Goal: Task Accomplishment & Management: Manage account settings

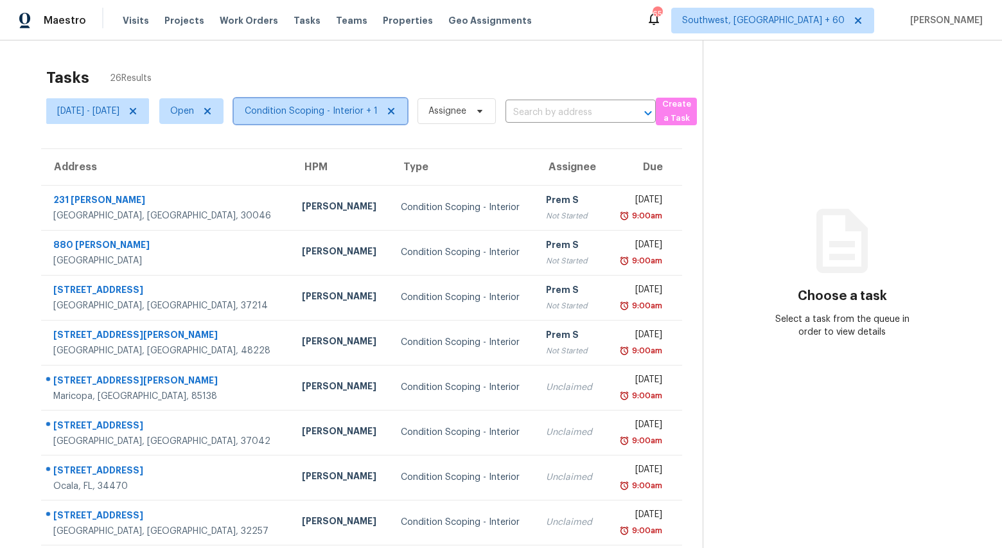
click at [351, 110] on span "Condition Scoping - Interior + 1" at bounding box center [311, 111] width 133 height 13
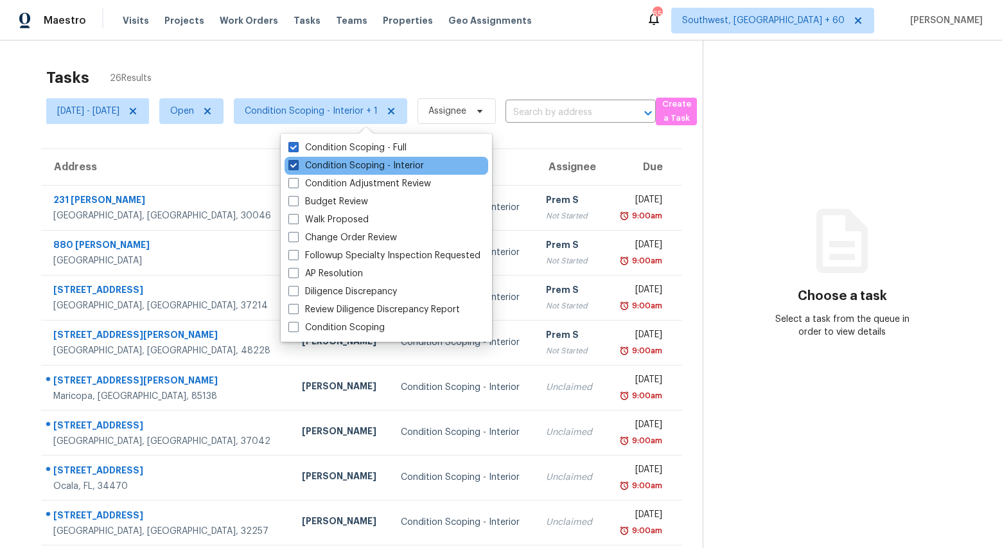
click at [353, 164] on label "Condition Scoping - Interior" at bounding box center [355, 165] width 135 height 13
click at [297, 164] on input "Condition Scoping - Interior" at bounding box center [292, 163] width 8 height 8
checkbox input "false"
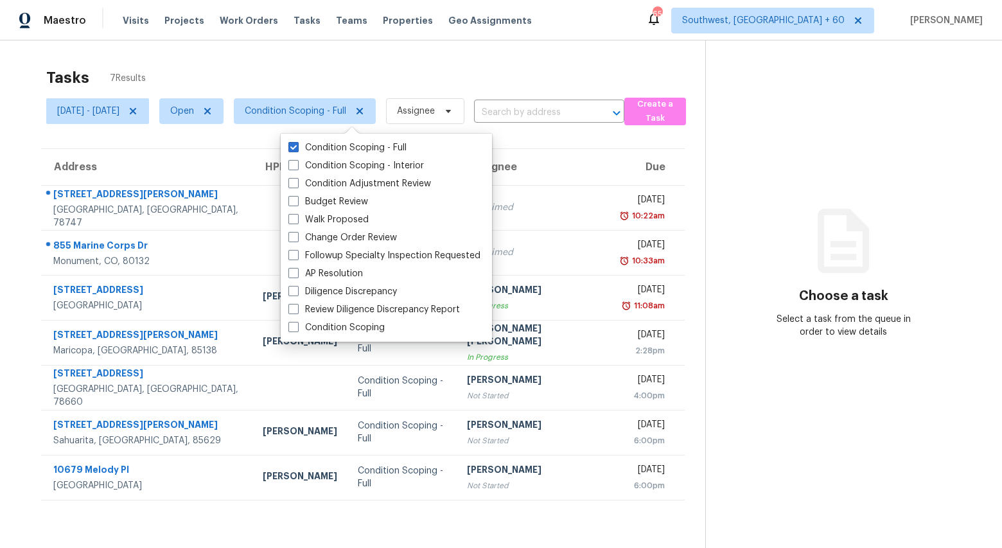
click at [325, 58] on div "Tasks 7 Results Mon, Sep 15 - Wed, Sep 17 Open Condition Scoping - Full Assigne…" at bounding box center [501, 314] width 1002 height 548
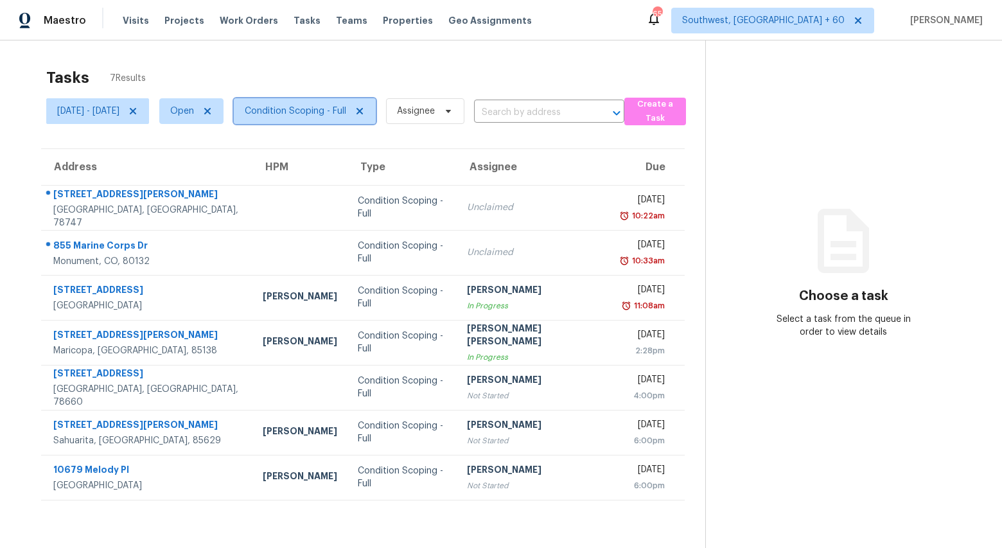
click at [346, 110] on span "Condition Scoping - Full" at bounding box center [295, 111] width 101 height 13
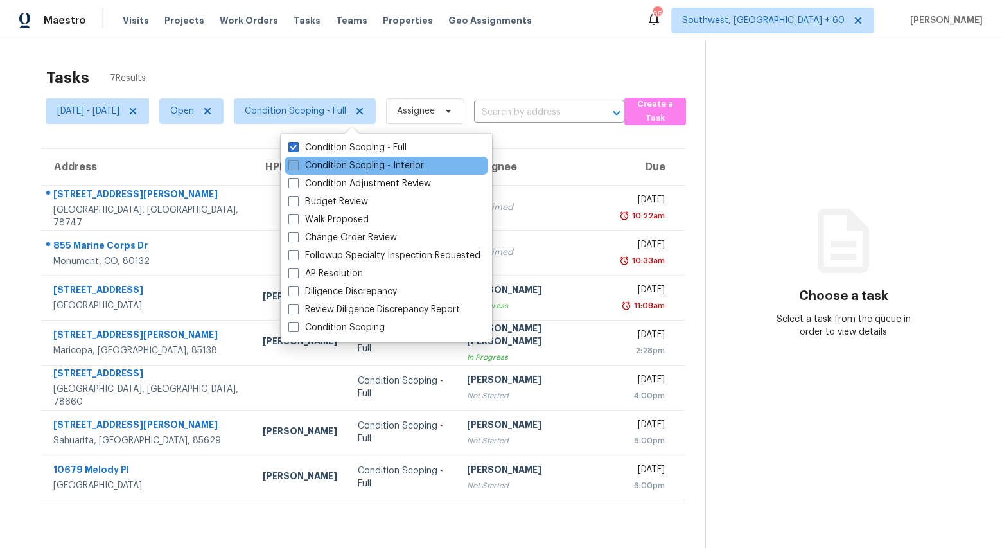
click at [356, 160] on label "Condition Scoping - Interior" at bounding box center [355, 165] width 135 height 13
click at [297, 160] on input "Condition Scoping - Interior" at bounding box center [292, 163] width 8 height 8
checkbox input "true"
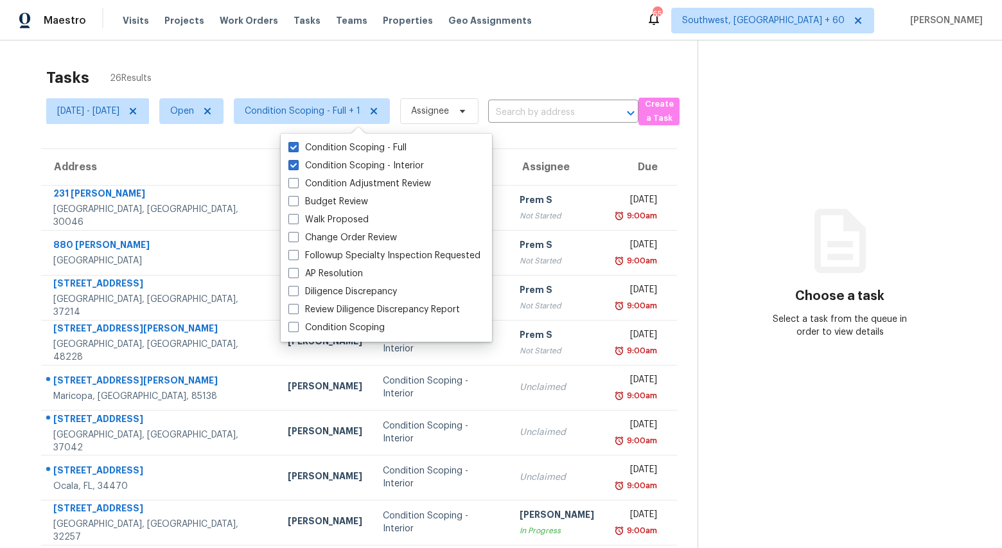
click at [303, 65] on div "Tasks 26 Results" at bounding box center [371, 77] width 651 height 33
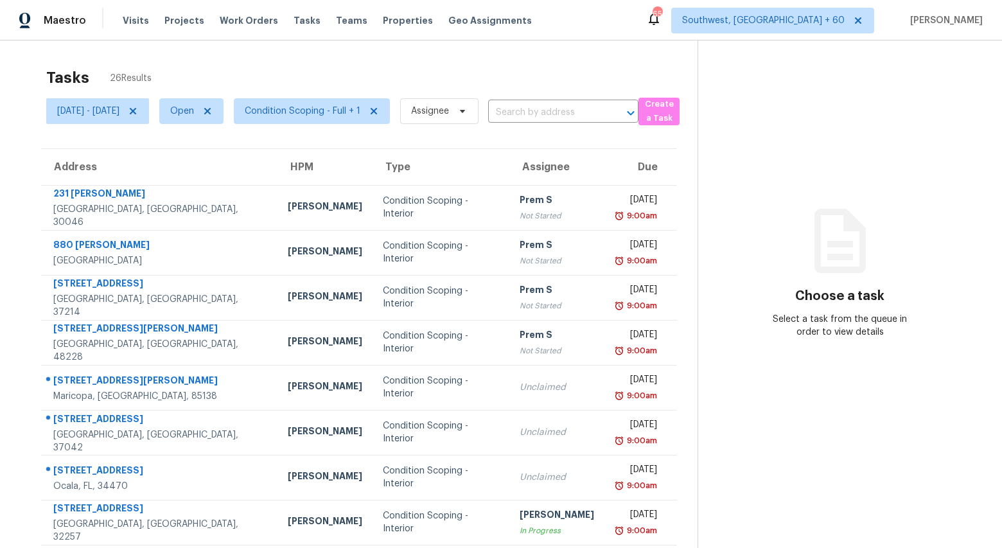
click at [866, 239] on icon at bounding box center [839, 241] width 51 height 64
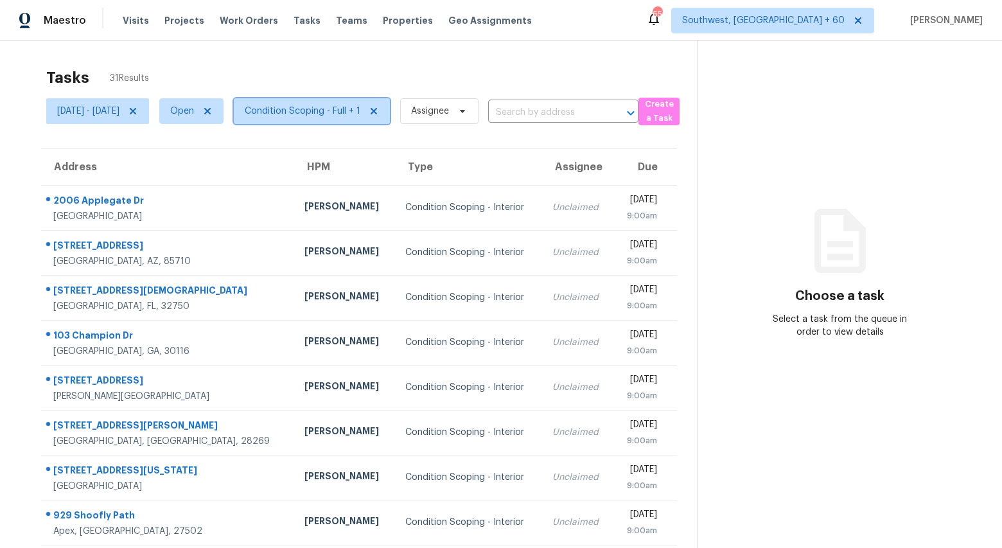
click at [335, 119] on span "Condition Scoping - Full + 1" at bounding box center [312, 111] width 156 height 26
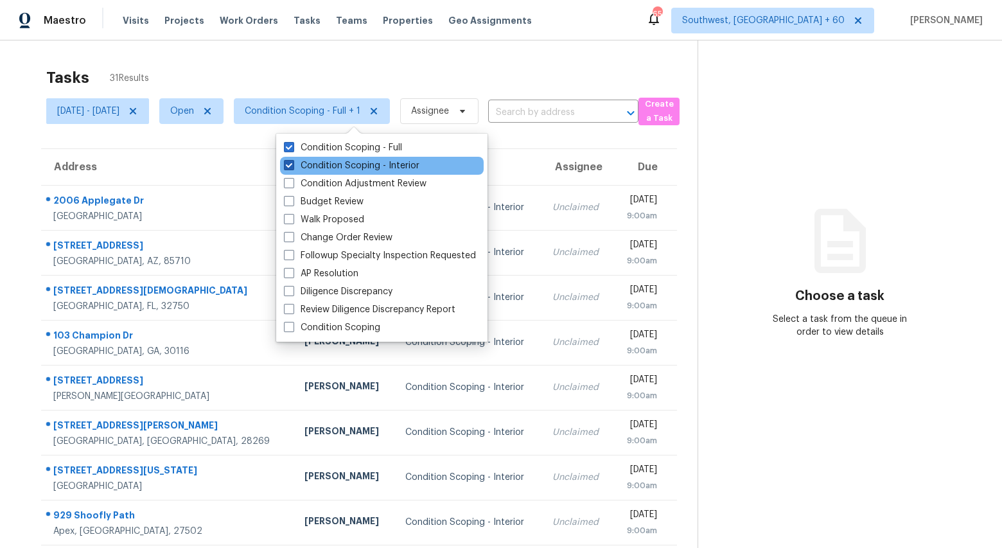
click at [326, 166] on label "Condition Scoping - Interior" at bounding box center [351, 165] width 135 height 13
click at [292, 166] on input "Condition Scoping - Interior" at bounding box center [288, 163] width 8 height 8
checkbox input "false"
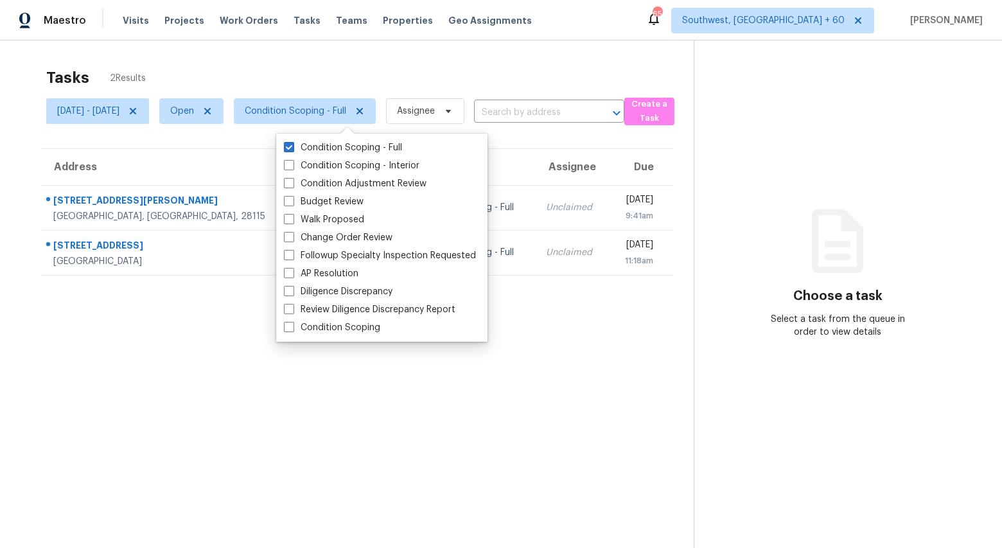
click at [270, 70] on div "Tasks 2 Results" at bounding box center [369, 77] width 647 height 33
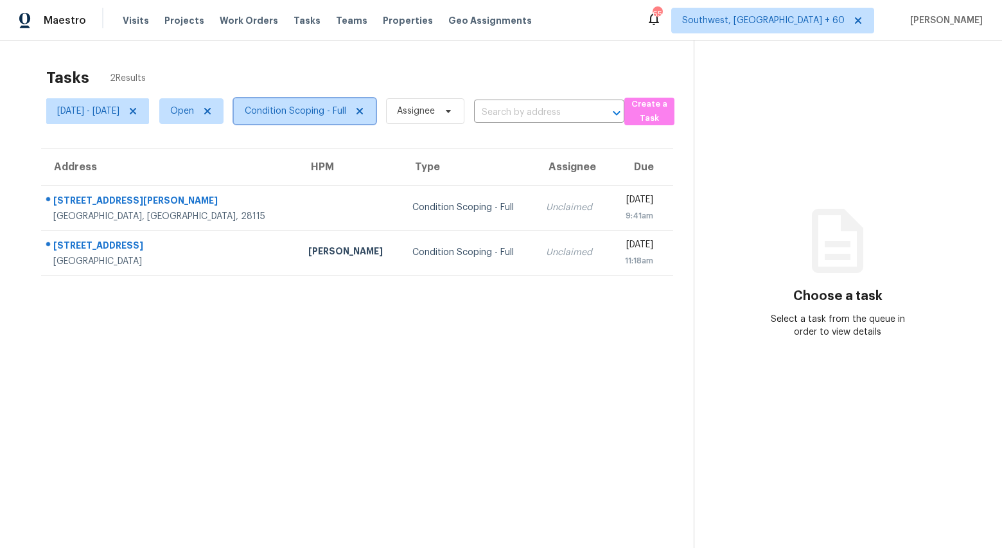
click at [320, 112] on span "Condition Scoping - Full" at bounding box center [295, 111] width 101 height 13
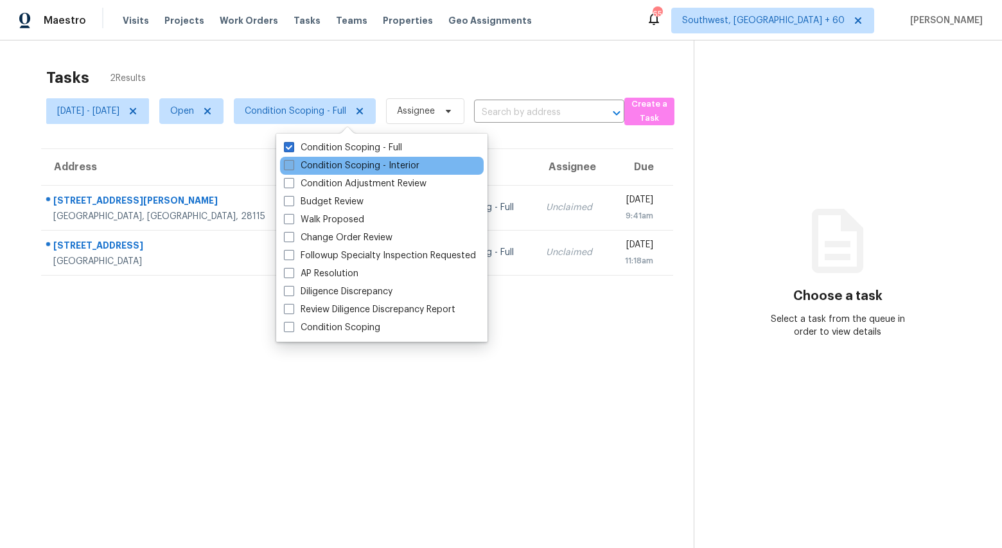
click at [322, 171] on label "Condition Scoping - Interior" at bounding box center [351, 165] width 135 height 13
click at [292, 168] on input "Condition Scoping - Interior" at bounding box center [288, 163] width 8 height 8
checkbox input "true"
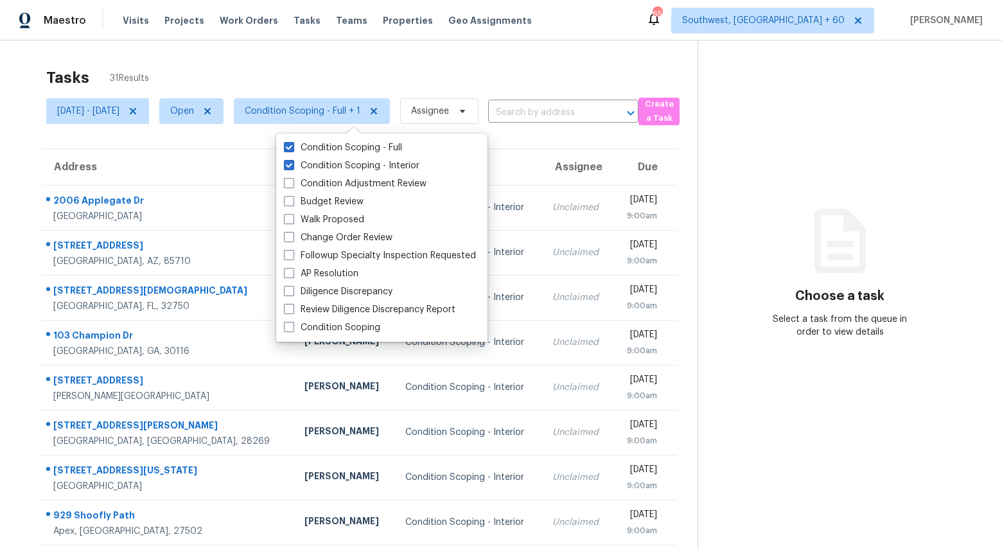
click at [249, 67] on div "Tasks 31 Results" at bounding box center [371, 77] width 651 height 33
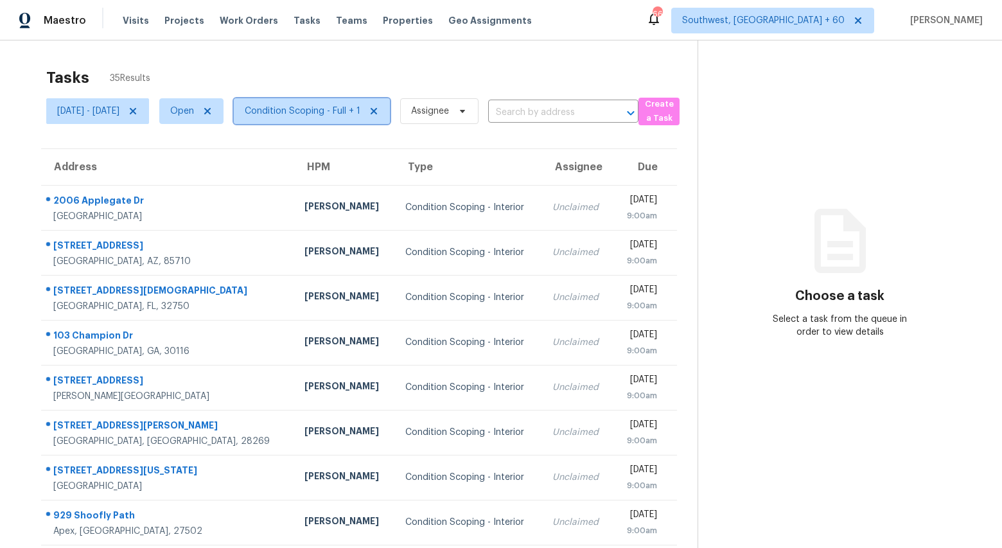
click at [360, 109] on span "Condition Scoping - Full + 1" at bounding box center [303, 111] width 116 height 13
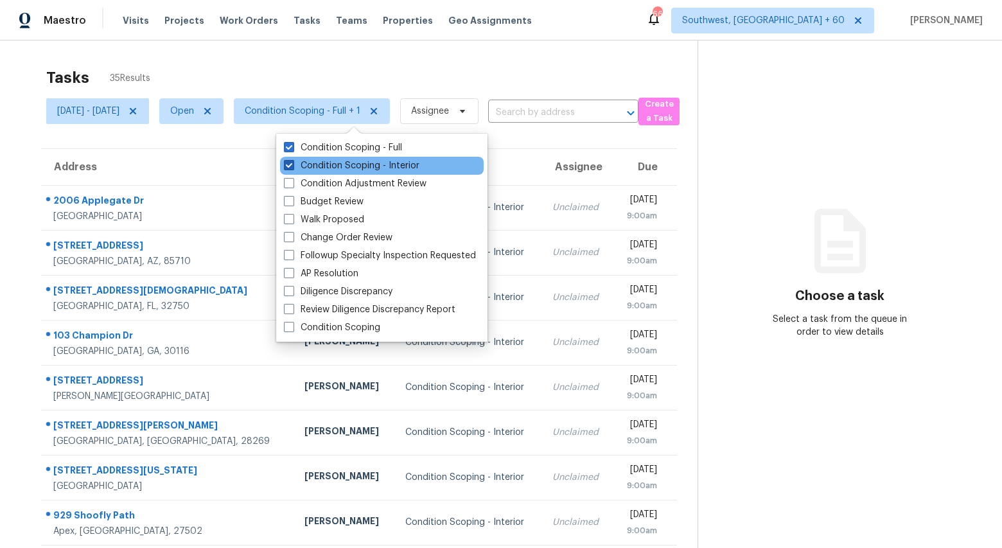
click at [346, 161] on label "Condition Scoping - Interior" at bounding box center [351, 165] width 135 height 13
click at [292, 161] on input "Condition Scoping - Interior" at bounding box center [288, 163] width 8 height 8
checkbox input "false"
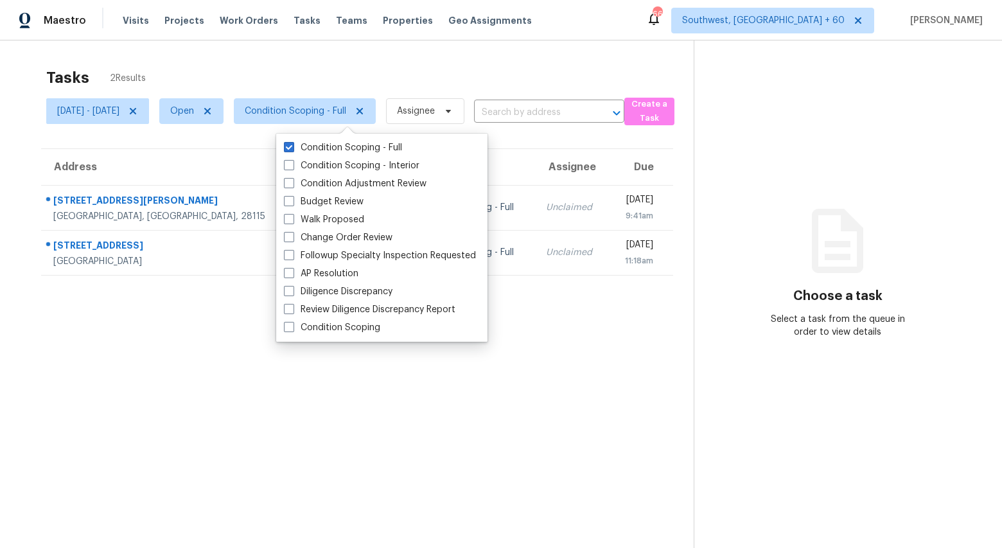
click at [268, 55] on div "Tasks 2 Results Thu, Sep 18 - Thu, Sep 18 Open Condition Scoping - Full Assigne…" at bounding box center [501, 314] width 1002 height 548
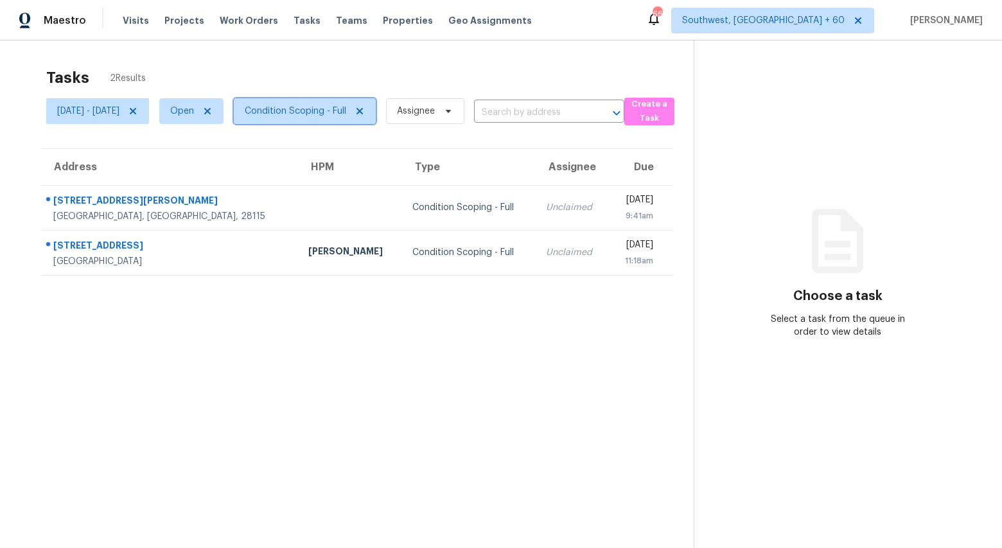
click at [297, 112] on span "Condition Scoping - Full" at bounding box center [295, 111] width 101 height 13
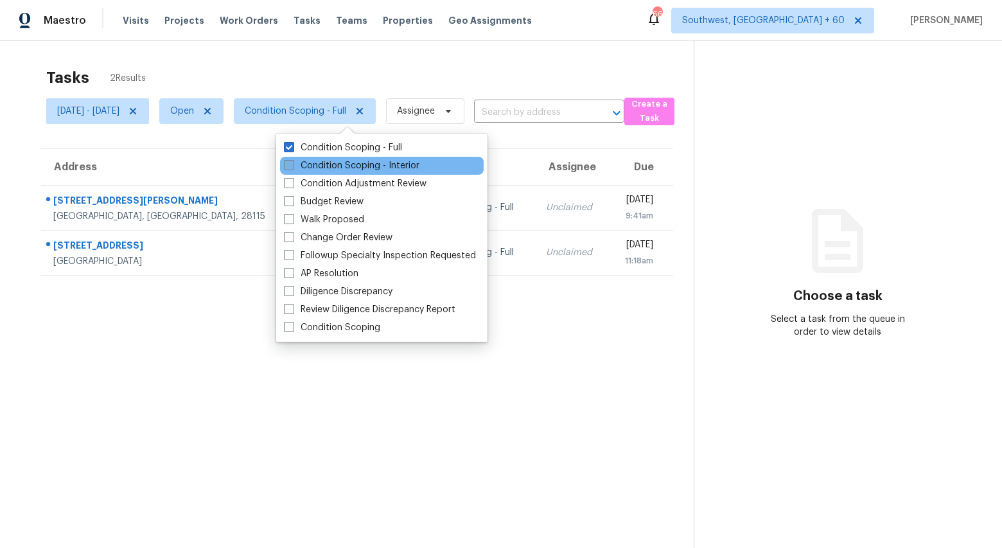
click at [299, 170] on label "Condition Scoping - Interior" at bounding box center [351, 165] width 135 height 13
click at [292, 168] on input "Condition Scoping - Interior" at bounding box center [288, 163] width 8 height 8
checkbox input "true"
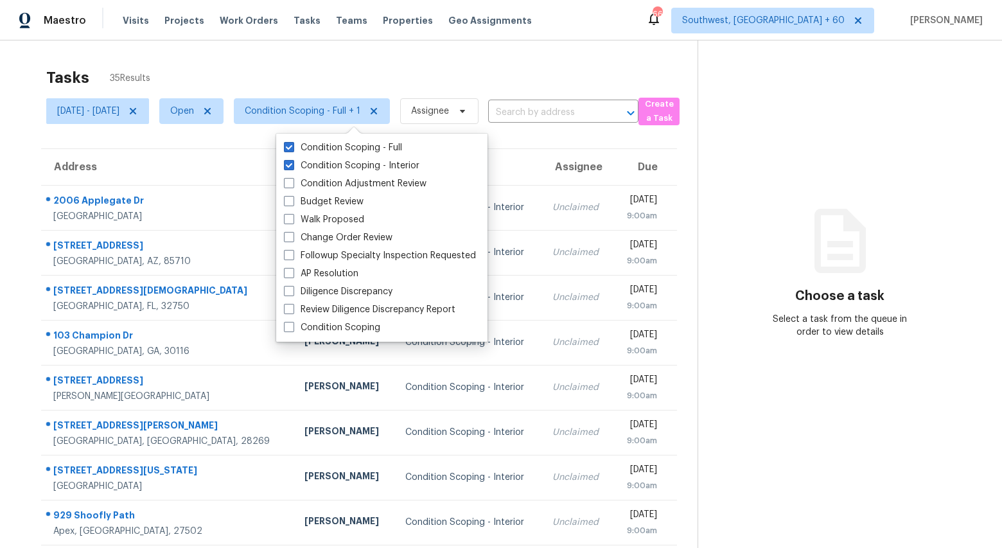
click at [259, 69] on div "Tasks 35 Results" at bounding box center [371, 77] width 651 height 33
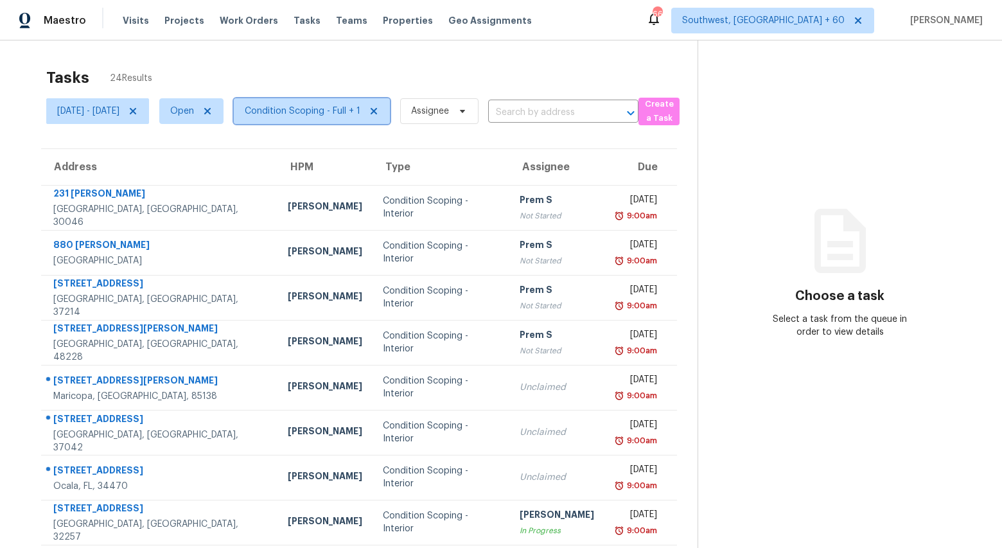
click at [340, 109] on span "Condition Scoping - Full + 1" at bounding box center [303, 111] width 116 height 13
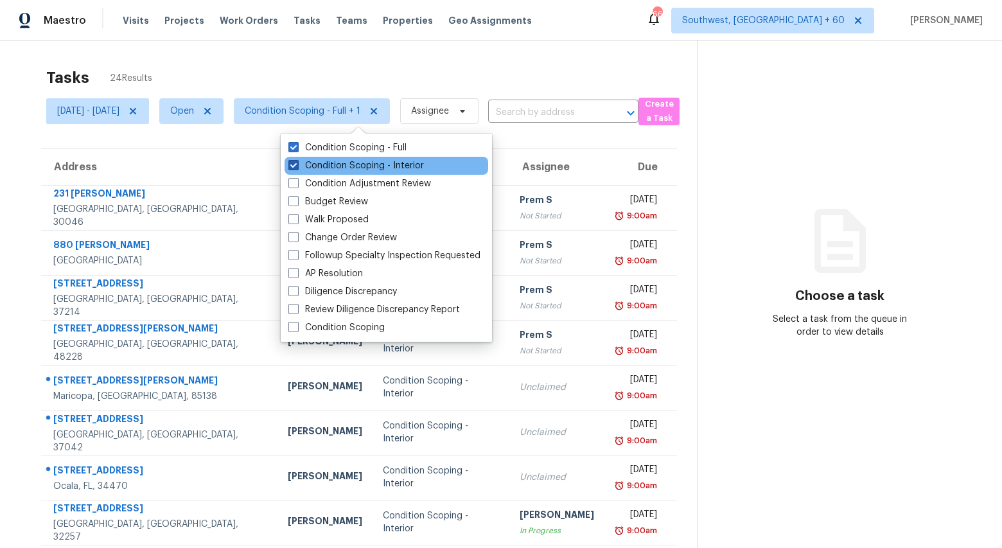
click at [338, 162] on label "Condition Scoping - Interior" at bounding box center [355, 165] width 135 height 13
click at [297, 162] on input "Condition Scoping - Interior" at bounding box center [292, 163] width 8 height 8
checkbox input "false"
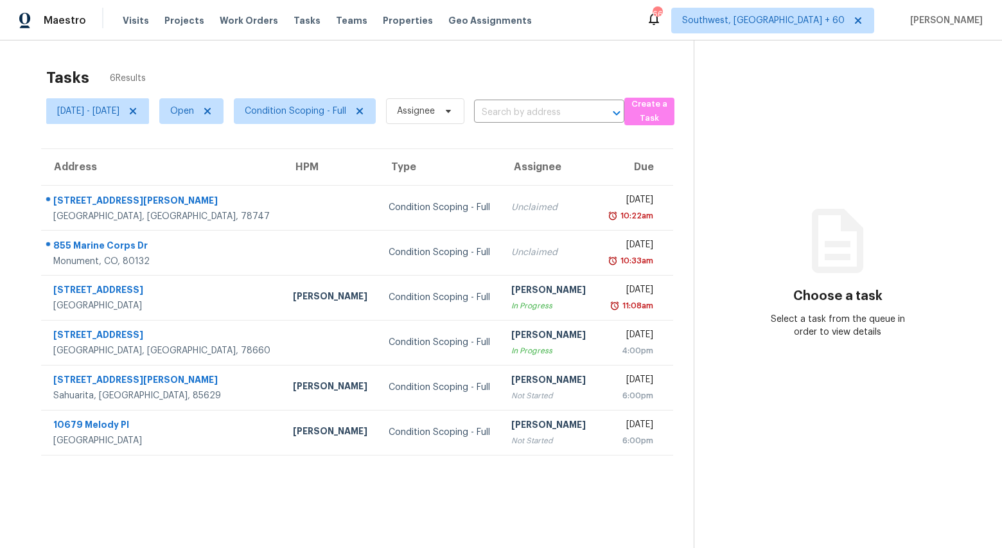
click at [326, 67] on div "Tasks 6 Results" at bounding box center [369, 77] width 647 height 33
click at [313, 109] on span "Condition Scoping - Full" at bounding box center [295, 111] width 101 height 13
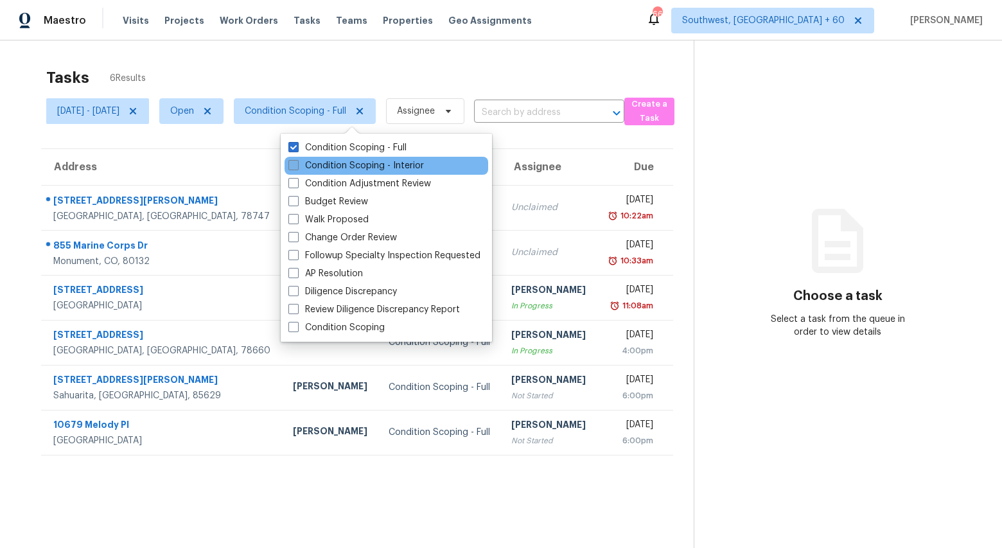
click at [322, 164] on label "Condition Scoping - Interior" at bounding box center [355, 165] width 135 height 13
click at [297, 164] on input "Condition Scoping - Interior" at bounding box center [292, 163] width 8 height 8
checkbox input "true"
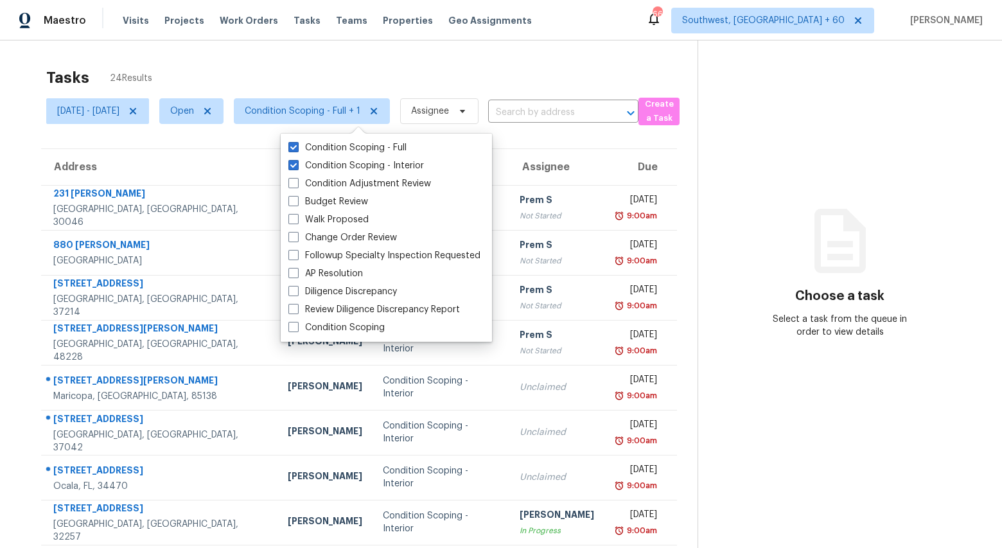
click at [259, 51] on div "Tasks 24 Results Mon, Sep 15 - Wed, Sep 17 Open Condition Scoping - Full + 1 As…" at bounding box center [501, 354] width 1002 height 629
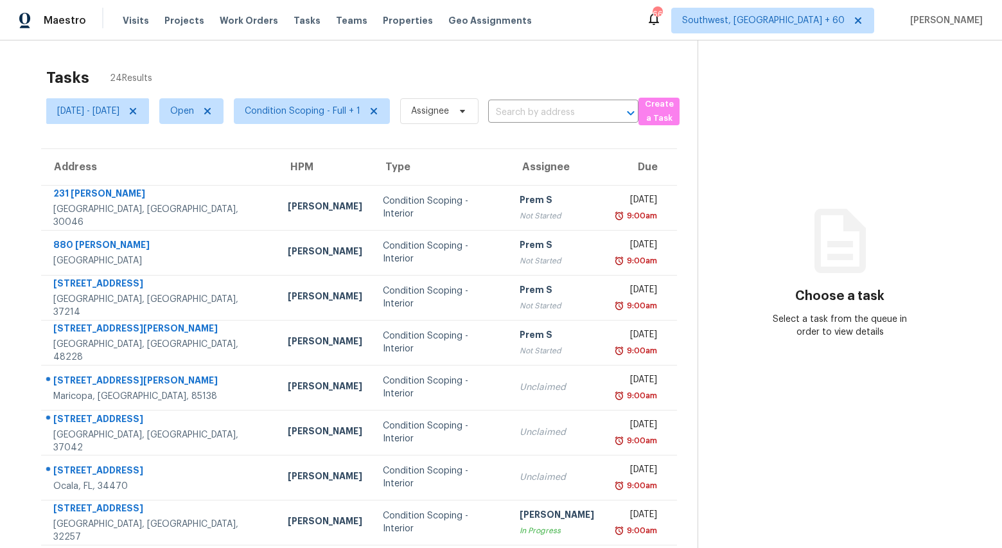
click at [347, 63] on div "Tasks 24 Results" at bounding box center [371, 77] width 651 height 33
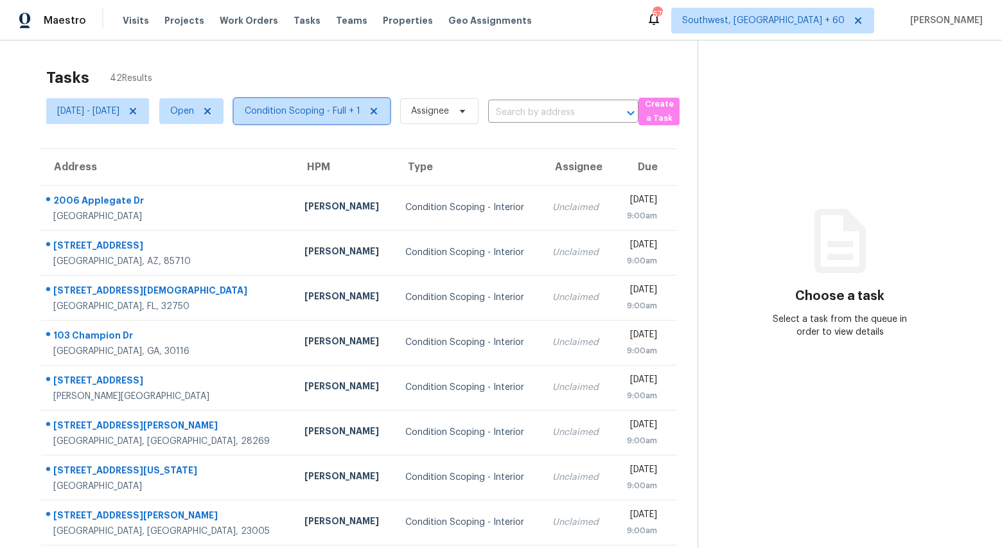
click at [340, 118] on span "Condition Scoping - Full + 1" at bounding box center [312, 111] width 156 height 26
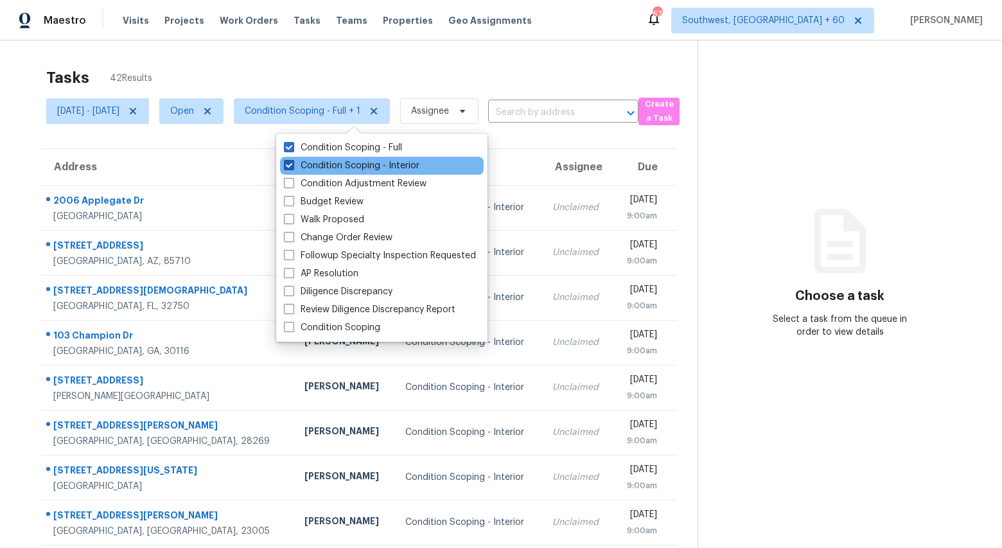
click at [336, 170] on label "Condition Scoping - Interior" at bounding box center [351, 165] width 135 height 13
click at [292, 168] on input "Condition Scoping - Interior" at bounding box center [288, 163] width 8 height 8
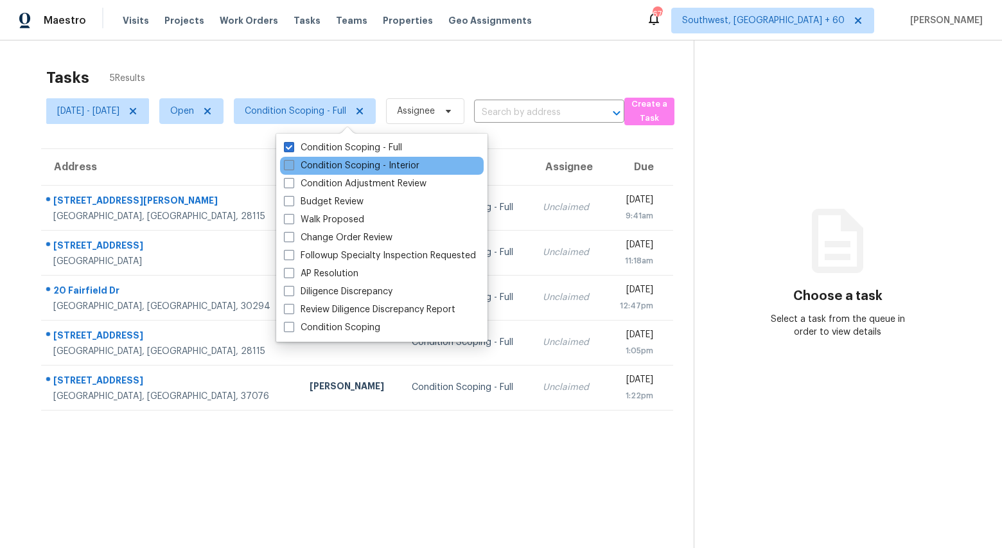
click at [331, 166] on label "Condition Scoping - Interior" at bounding box center [351, 165] width 135 height 13
click at [292, 166] on input "Condition Scoping - Interior" at bounding box center [288, 163] width 8 height 8
checkbox input "true"
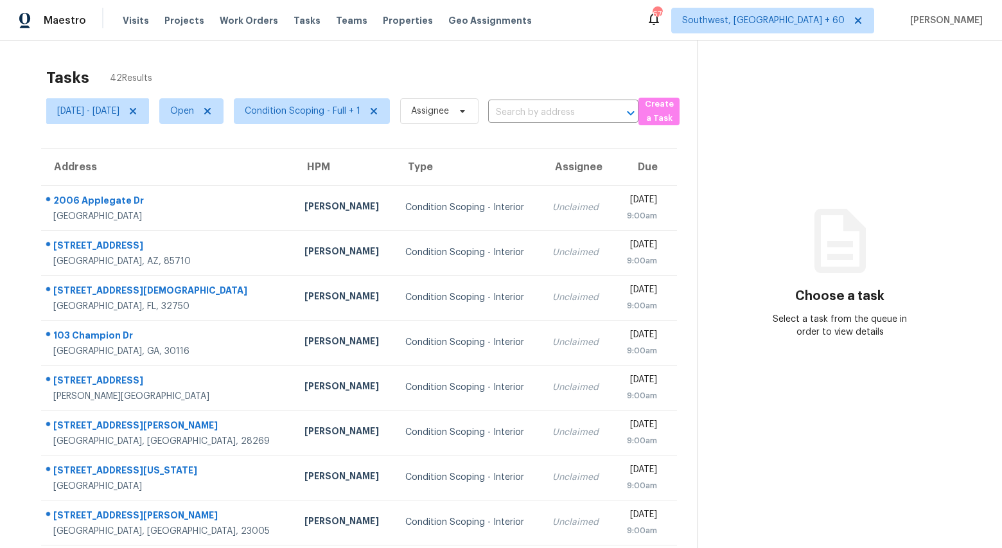
click at [259, 55] on div "Tasks 42 Results Thu, Sep 18 - Thu, Sep 18 Open Condition Scoping - Full + 1 As…" at bounding box center [501, 354] width 1002 height 629
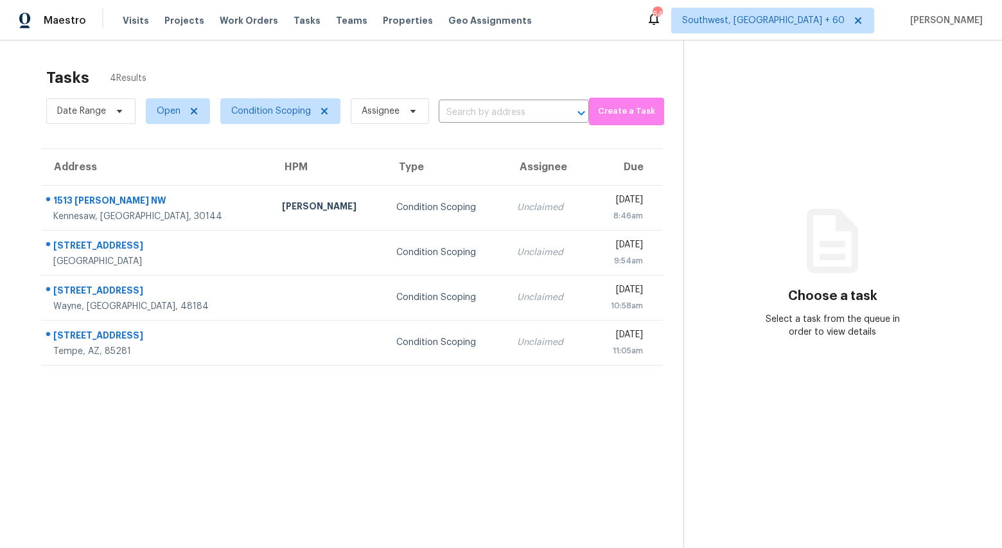
click at [340, 69] on div "Tasks 4 Results" at bounding box center [364, 77] width 637 height 33
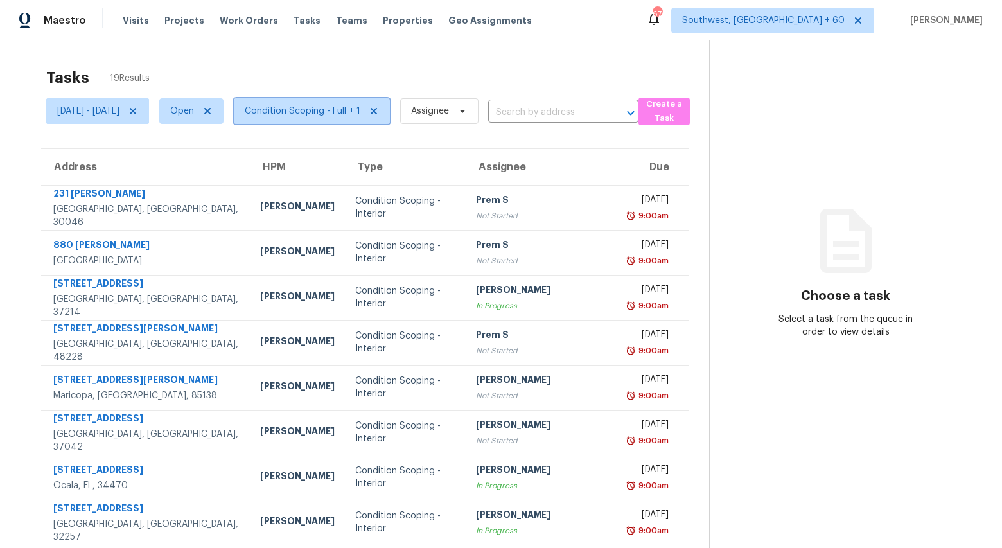
click at [346, 116] on span "Condition Scoping - Full + 1" at bounding box center [303, 111] width 116 height 13
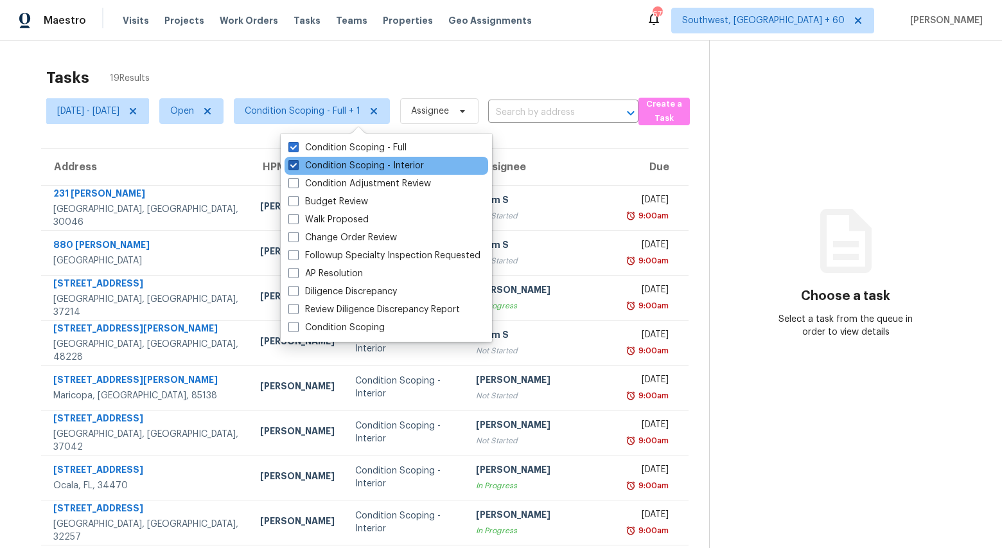
click at [334, 165] on label "Condition Scoping - Interior" at bounding box center [355, 165] width 135 height 13
click at [297, 165] on input "Condition Scoping - Interior" at bounding box center [292, 163] width 8 height 8
checkbox input "false"
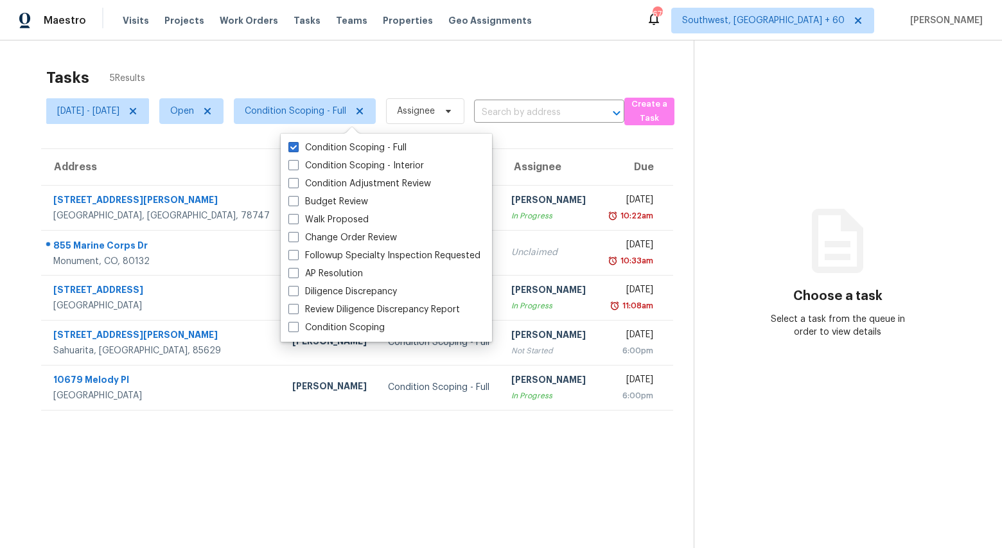
click at [344, 57] on div "Tasks 5 Results Mon, Sep 15 - Wed, Sep 17 Open Condition Scoping - Full Assigne…" at bounding box center [501, 314] width 1002 height 548
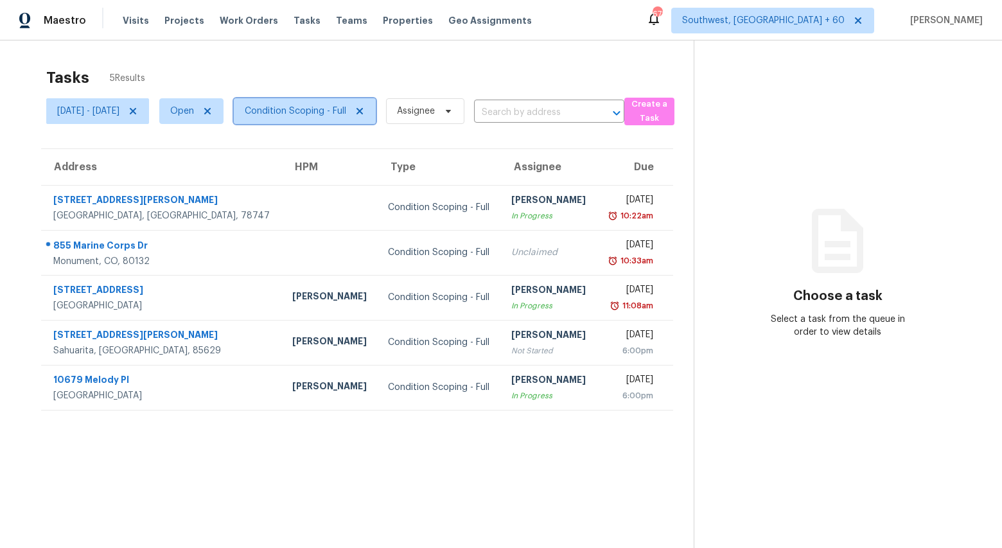
click at [346, 117] on span "Condition Scoping - Full" at bounding box center [295, 111] width 101 height 13
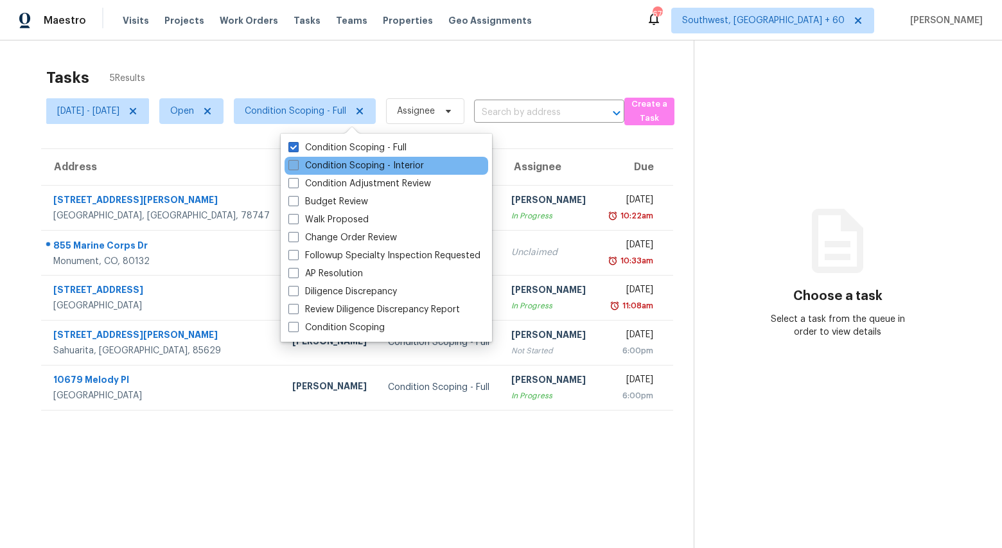
click at [329, 166] on label "Condition Scoping - Interior" at bounding box center [355, 165] width 135 height 13
click at [297, 166] on input "Condition Scoping - Interior" at bounding box center [292, 163] width 8 height 8
checkbox input "true"
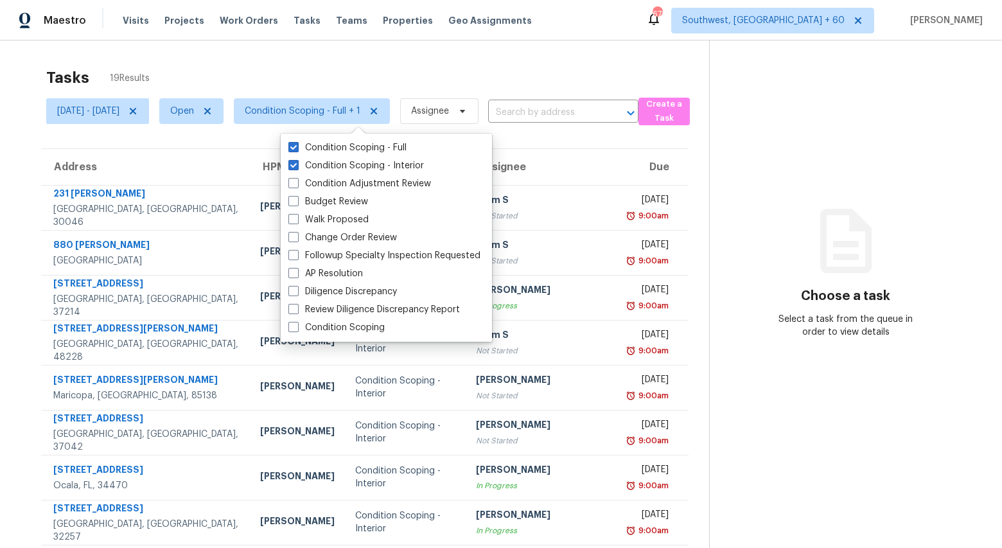
click at [266, 55] on div "Tasks 19 Results Mon, Sep 15 - Wed, Sep 17 Open Condition Scoping - Full + 1 As…" at bounding box center [501, 354] width 1002 height 629
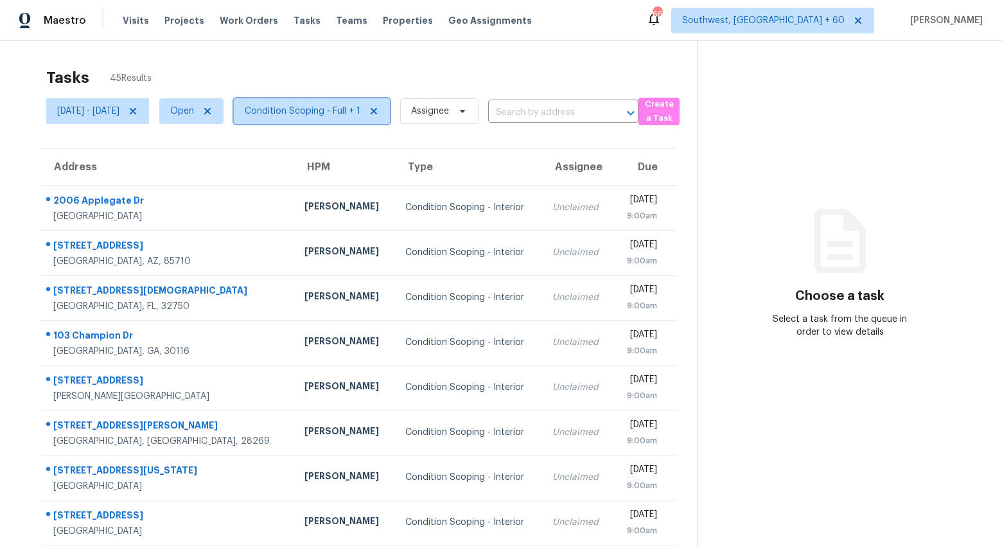
click at [338, 109] on span "Condition Scoping - Full + 1" at bounding box center [303, 111] width 116 height 13
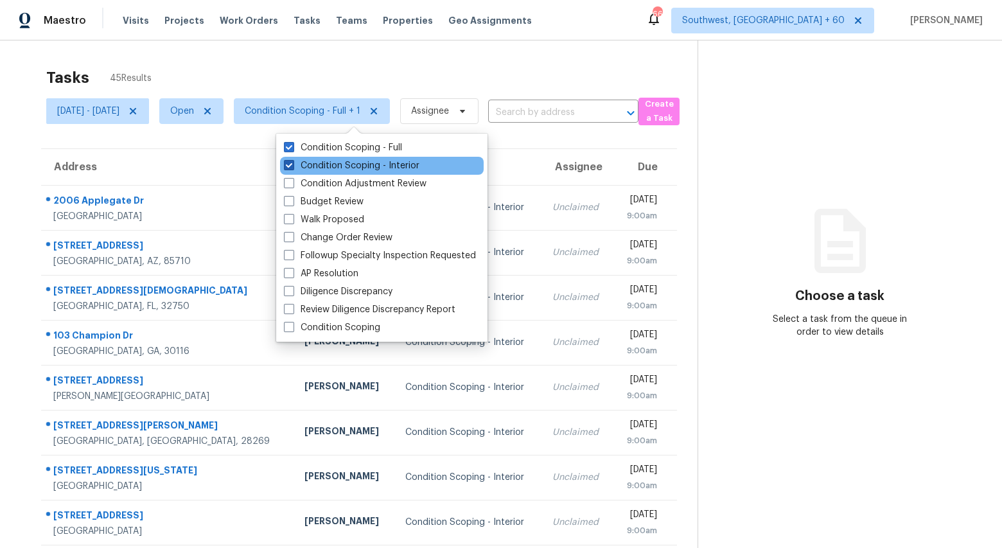
click at [331, 164] on label "Condition Scoping - Interior" at bounding box center [351, 165] width 135 height 13
click at [292, 164] on input "Condition Scoping - Interior" at bounding box center [288, 163] width 8 height 8
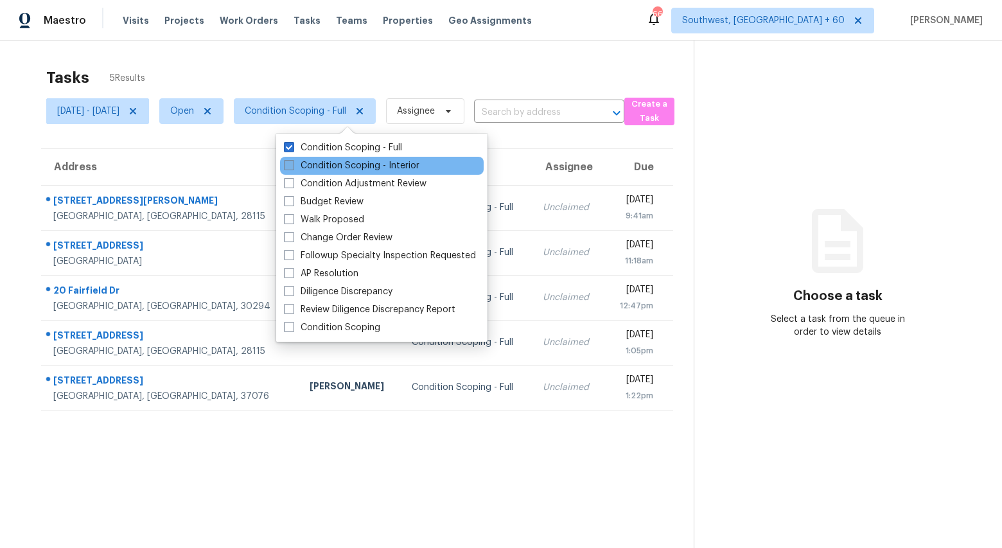
click at [331, 164] on label "Condition Scoping - Interior" at bounding box center [351, 165] width 135 height 13
click at [292, 164] on input "Condition Scoping - Interior" at bounding box center [288, 163] width 8 height 8
checkbox input "true"
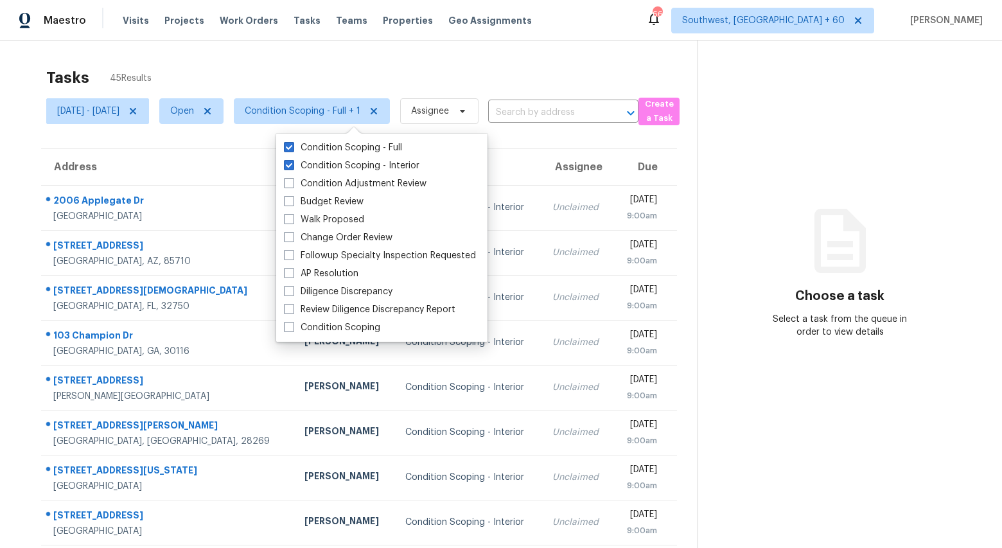
click at [301, 67] on div "Tasks 45 Results" at bounding box center [371, 77] width 651 height 33
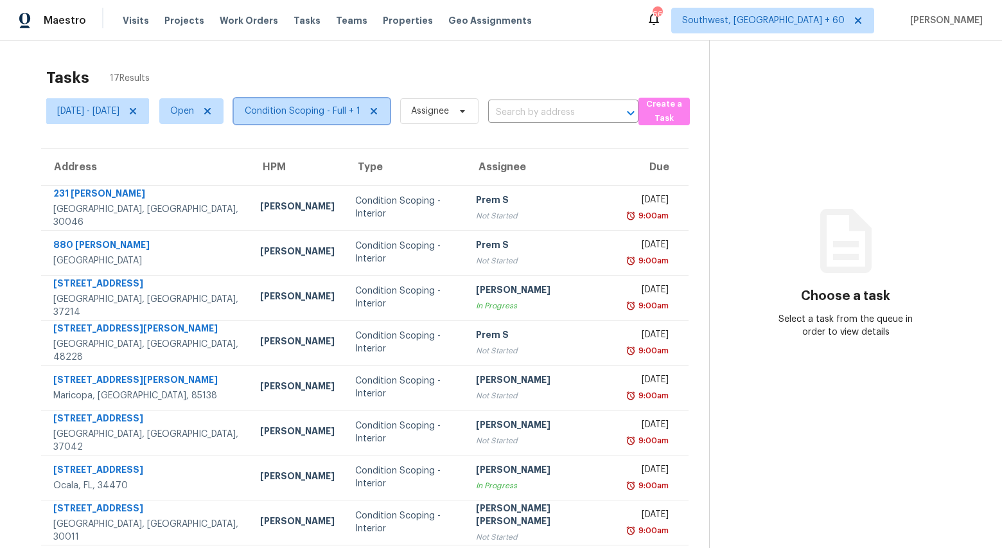
click at [360, 111] on span "Condition Scoping - Full + 1" at bounding box center [303, 111] width 116 height 13
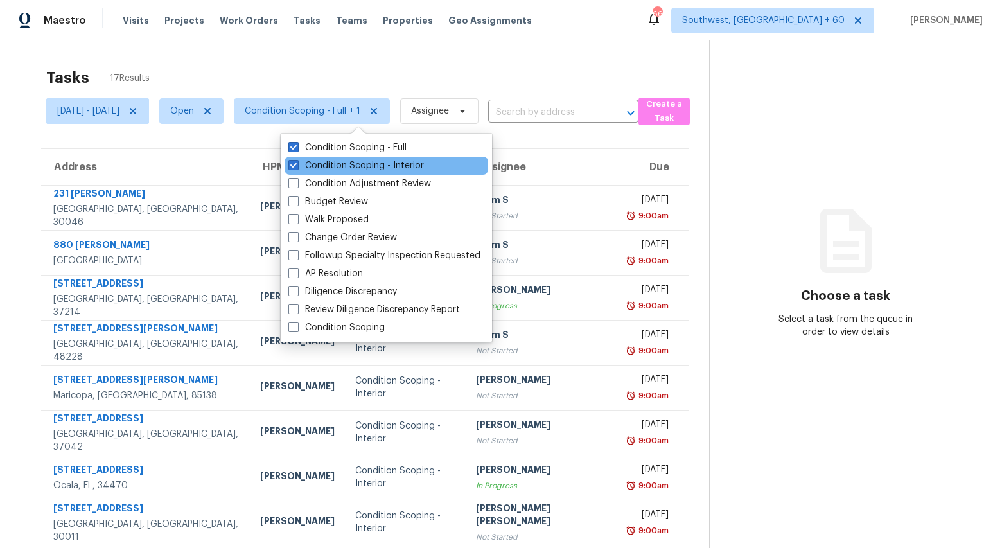
click at [360, 173] on div "Condition Scoping - Interior" at bounding box center [386, 166] width 204 height 18
click at [358, 168] on label "Condition Scoping - Interior" at bounding box center [355, 165] width 135 height 13
click at [297, 168] on input "Condition Scoping - Interior" at bounding box center [292, 163] width 8 height 8
checkbox input "false"
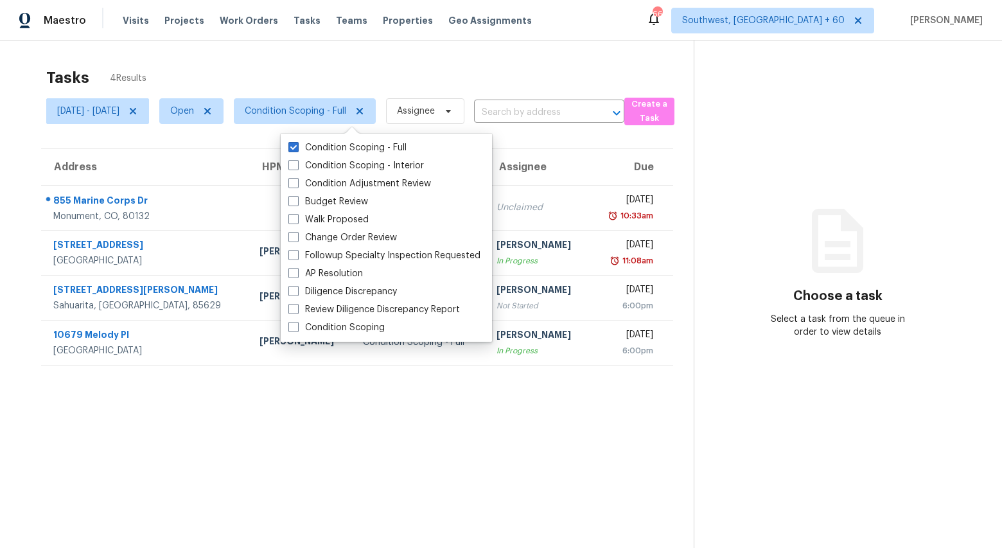
click at [326, 64] on div "Tasks 4 Results" at bounding box center [369, 77] width 647 height 33
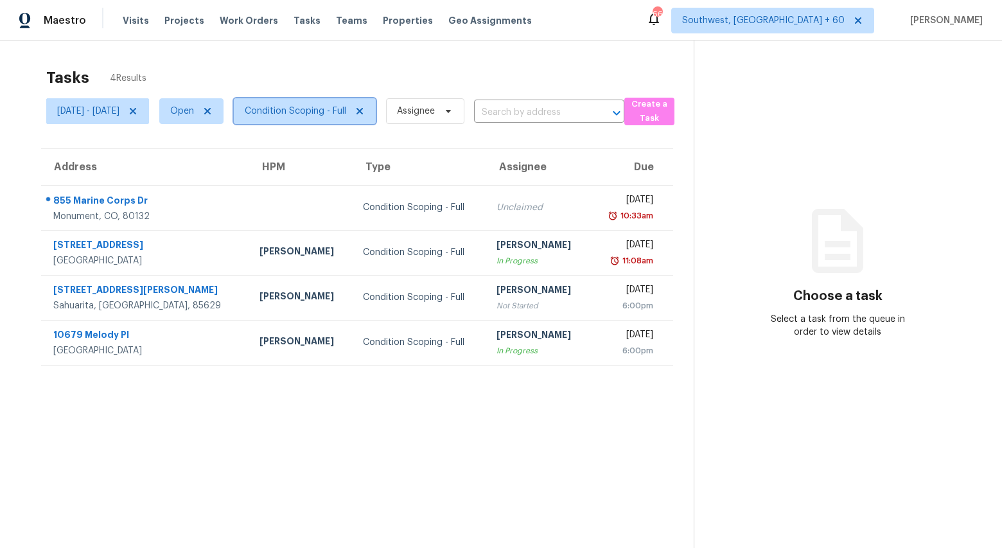
click at [346, 108] on span "Condition Scoping - Full" at bounding box center [295, 111] width 101 height 13
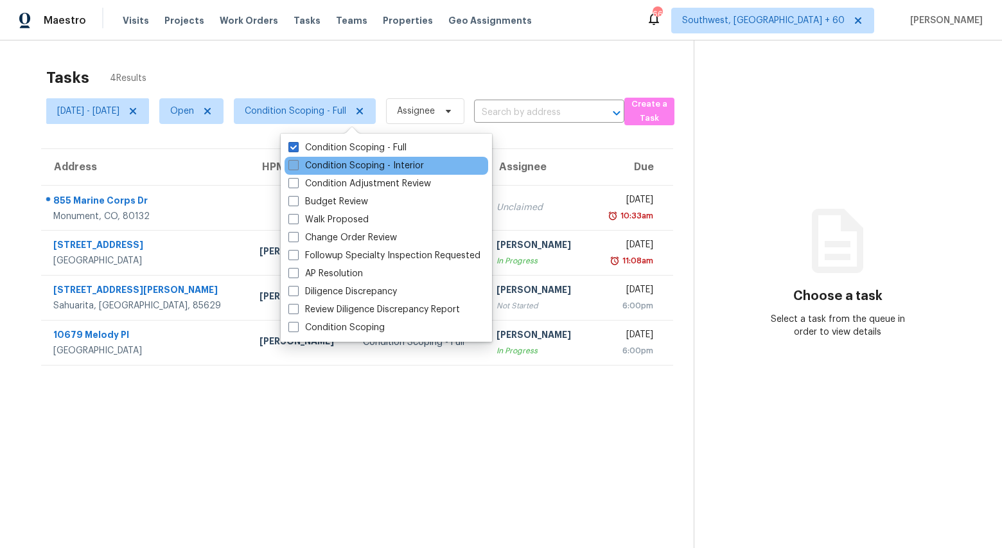
click at [348, 169] on label "Condition Scoping - Interior" at bounding box center [355, 165] width 135 height 13
click at [297, 168] on input "Condition Scoping - Interior" at bounding box center [292, 163] width 8 height 8
checkbox input "true"
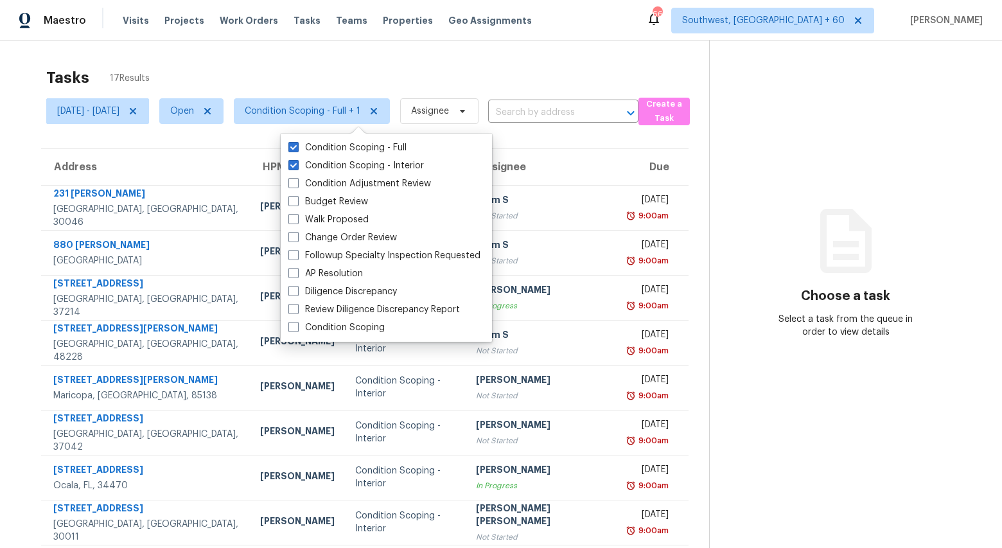
click at [324, 45] on div "Tasks 17 Results Mon, Sep 15 - Wed, Sep 17 Open Condition Scoping - Full + 1 As…" at bounding box center [501, 354] width 1002 height 629
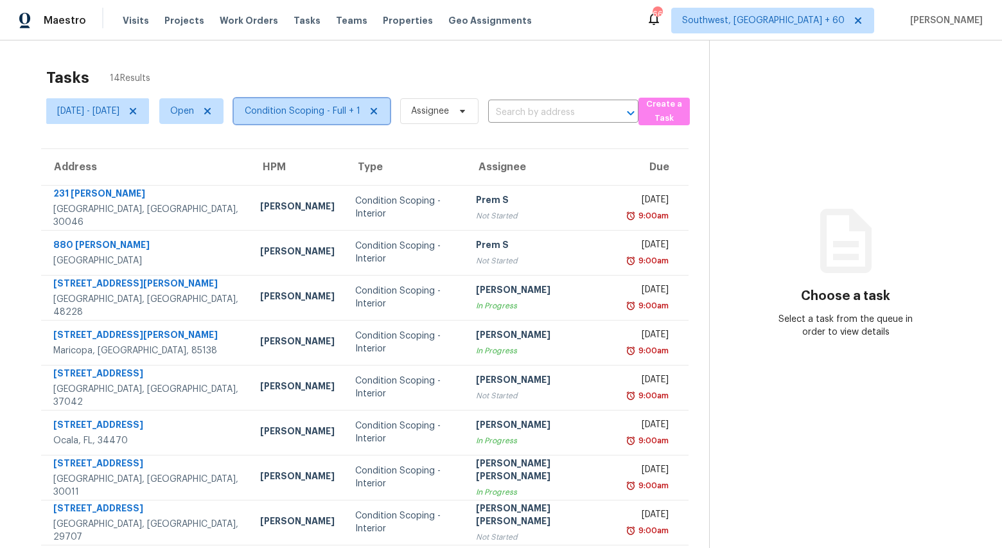
click at [360, 120] on span "Condition Scoping - Full + 1" at bounding box center [312, 111] width 156 height 26
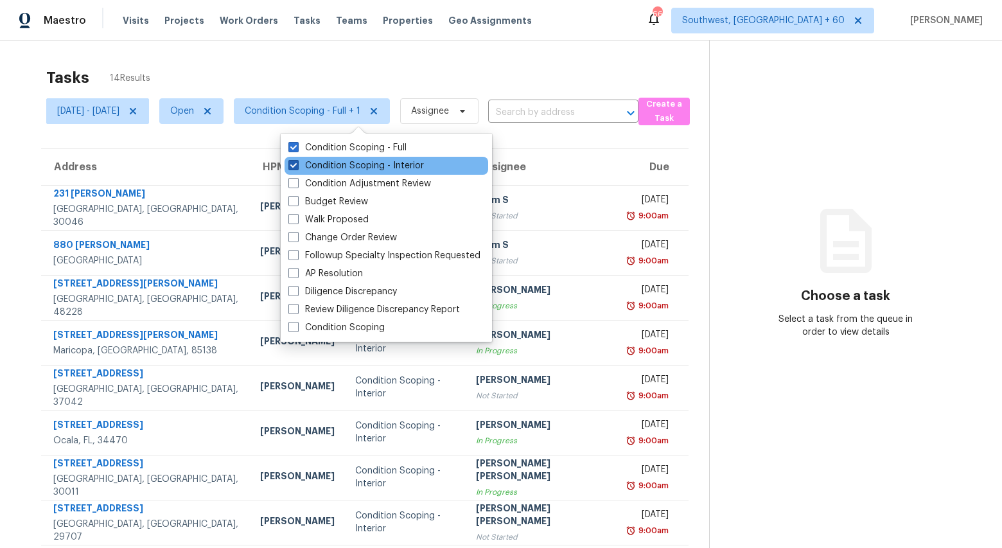
click at [350, 168] on label "Condition Scoping - Interior" at bounding box center [355, 165] width 135 height 13
click at [297, 168] on input "Condition Scoping - Interior" at bounding box center [292, 163] width 8 height 8
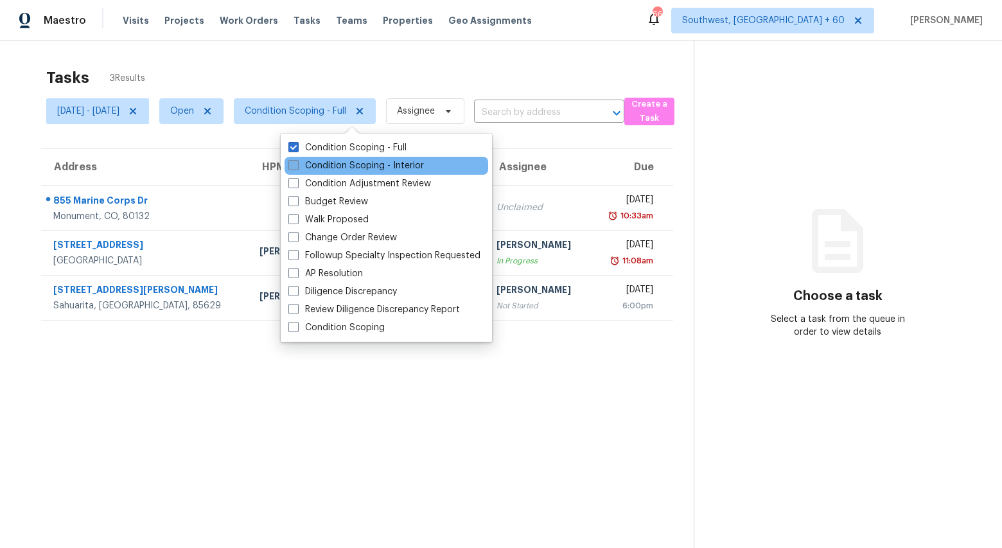
click at [350, 168] on label "Condition Scoping - Interior" at bounding box center [355, 165] width 135 height 13
click at [297, 168] on input "Condition Scoping - Interior" at bounding box center [292, 163] width 8 height 8
checkbox input "true"
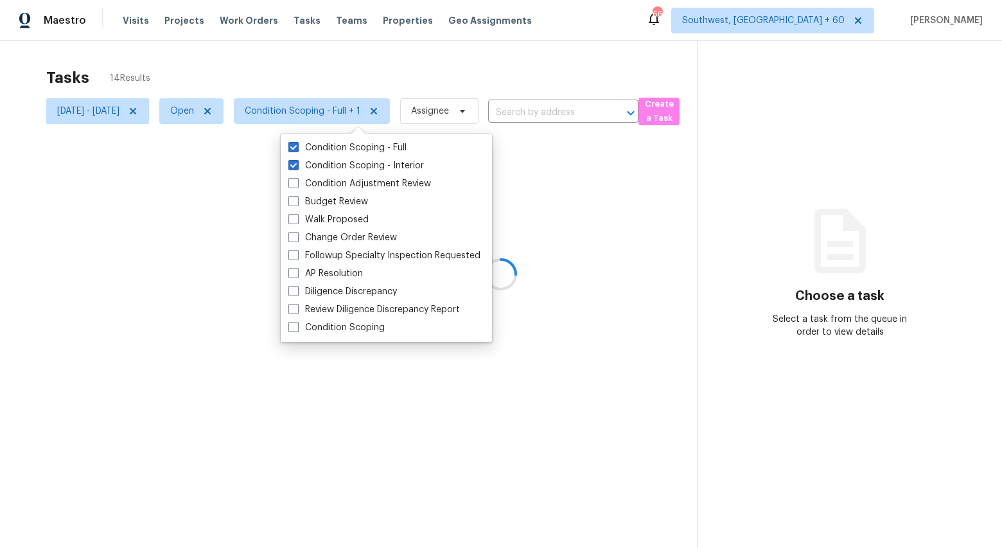
click at [307, 79] on div at bounding box center [501, 274] width 1002 height 548
